Goal: Find specific page/section

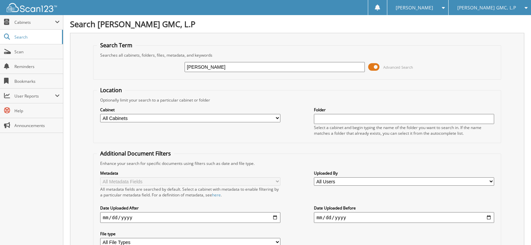
type input "TRENTON SIRLOUIS"
click at [218, 66] on input "[PERSON_NAME]" at bounding box center [275, 67] width 180 height 10
type input "TRENTON [PERSON_NAME]"
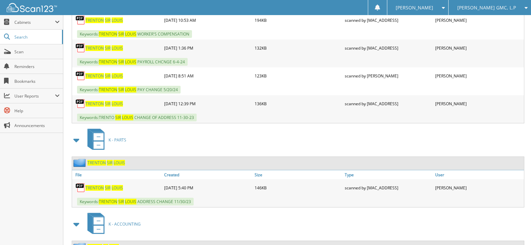
scroll to position [435, 0]
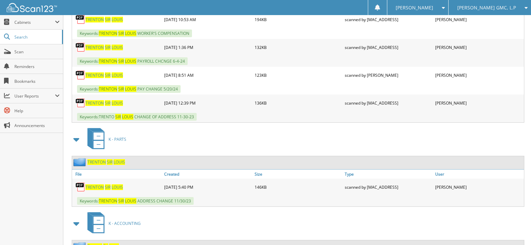
click at [109, 100] on span "S I R" at bounding box center [108, 103] width 6 height 6
